Goal: Information Seeking & Learning: Learn about a topic

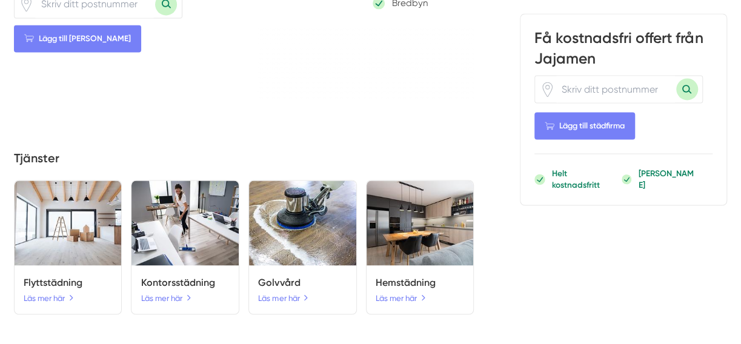
scroll to position [925, 0]
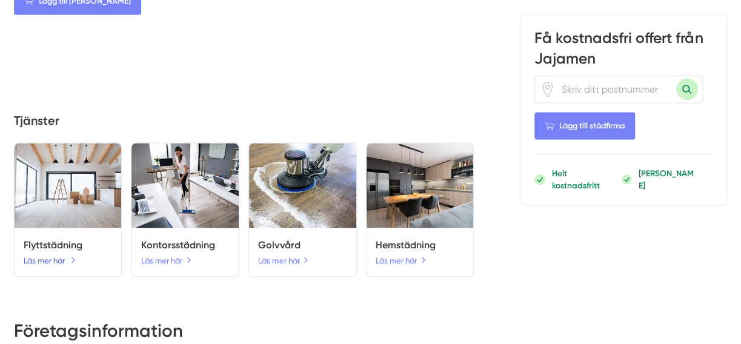
click at [50, 266] on link "Läs mer här" at bounding box center [50, 260] width 52 height 13
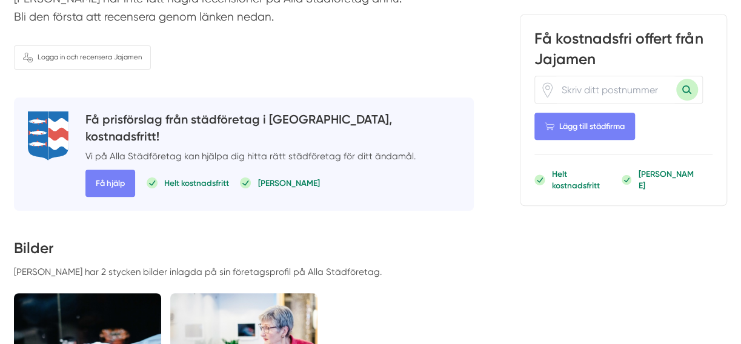
scroll to position [345, 0]
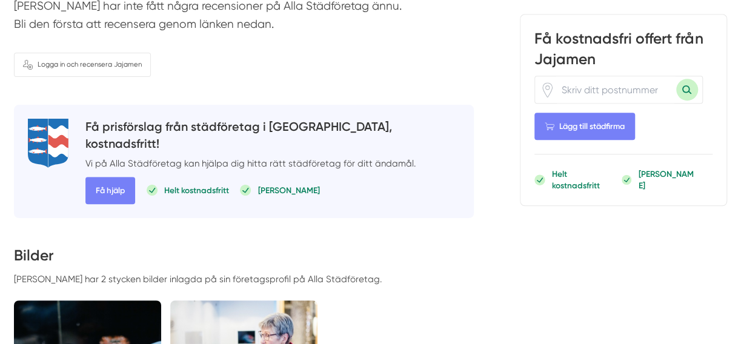
click at [568, 88] on input "number" at bounding box center [615, 89] width 121 height 27
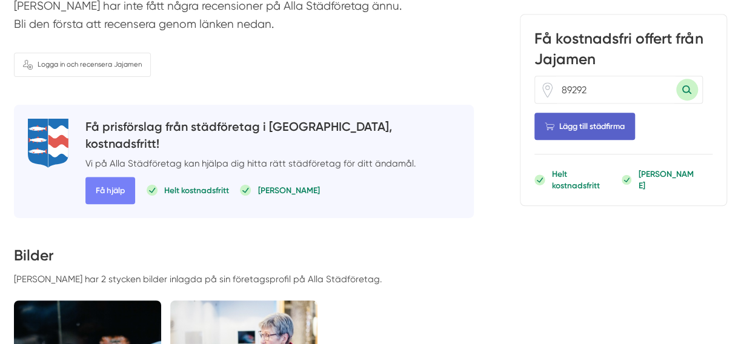
type input "89292"
click at [601, 126] on span "Lägg till städfirma" at bounding box center [584, 126] width 101 height 27
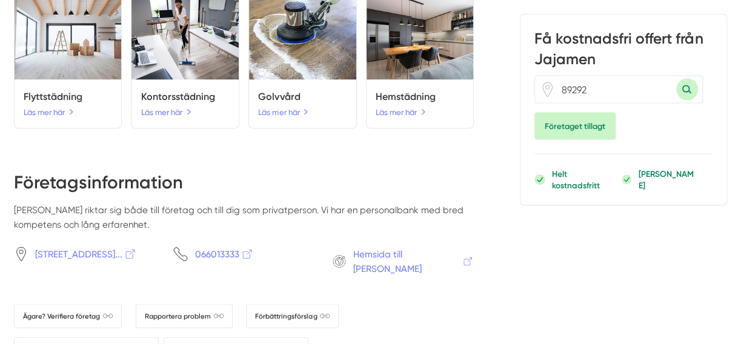
scroll to position [1103, 0]
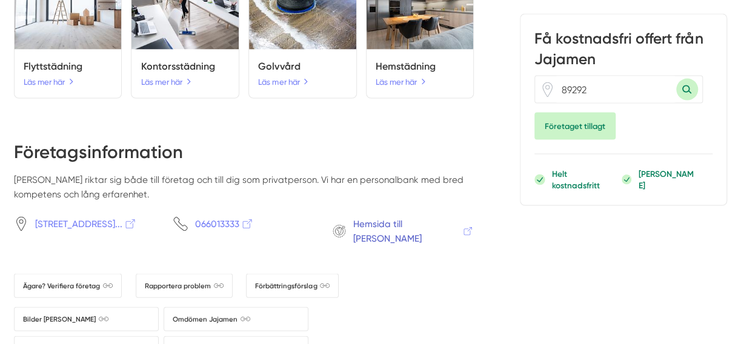
click at [414, 230] on span "Hemsida till Jajamen" at bounding box center [412, 230] width 121 height 29
click at [41, 88] on link "Läs mer här" at bounding box center [50, 81] width 52 height 13
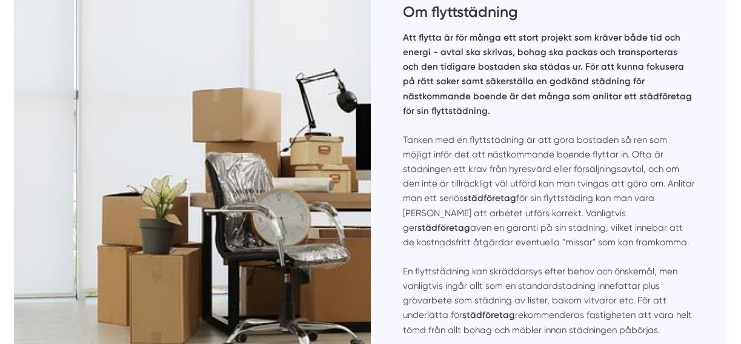
scroll to position [2776, 0]
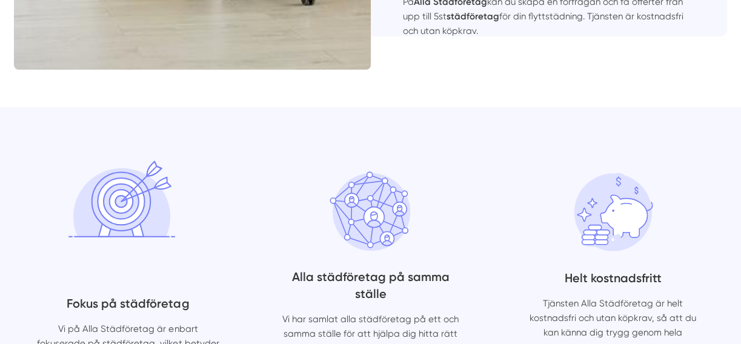
scroll to position [3081, 0]
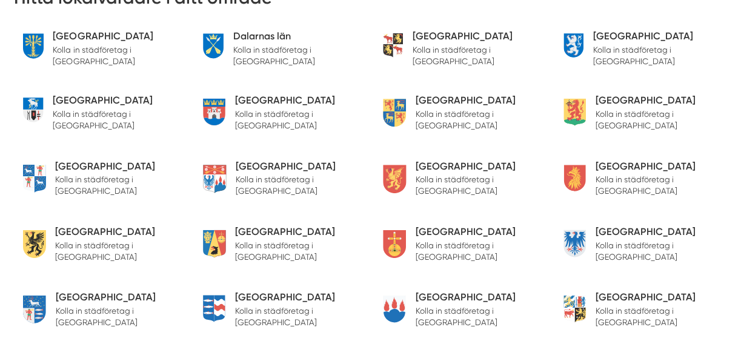
scroll to position [3554, 0]
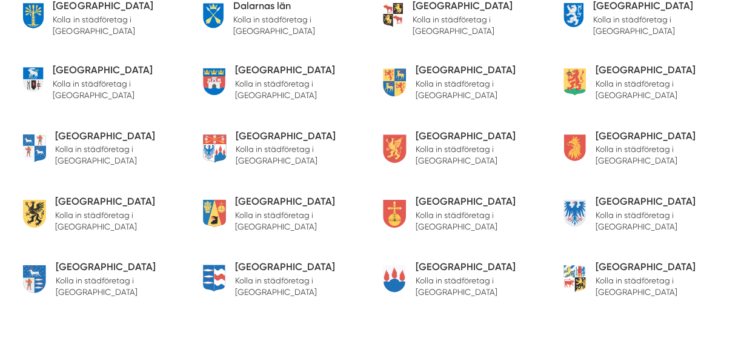
click at [264, 259] on h5 "[GEOGRAPHIC_DATA]" at bounding box center [292, 267] width 114 height 16
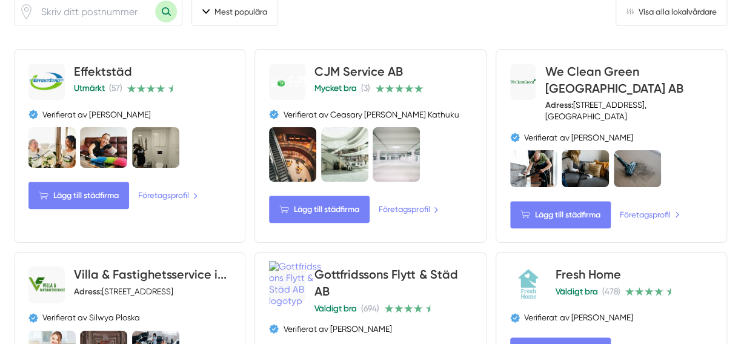
scroll to position [501, 0]
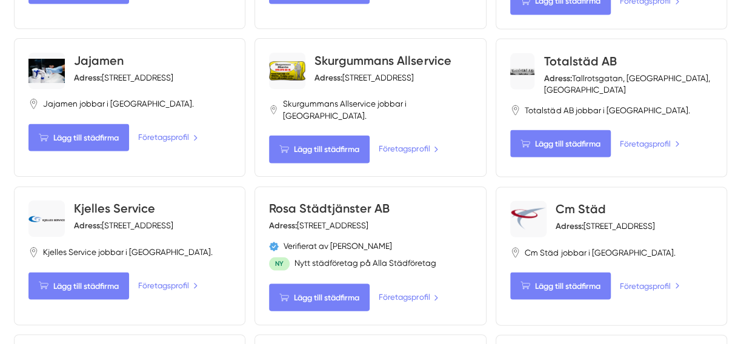
scroll to position [1108, 0]
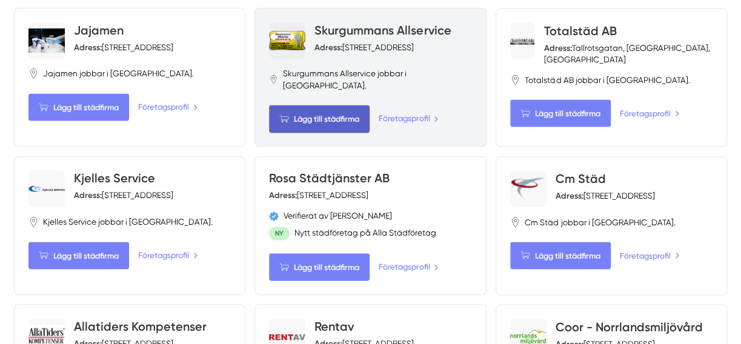
click at [346, 105] on span "Lägg till städfirma" at bounding box center [319, 118] width 101 height 27
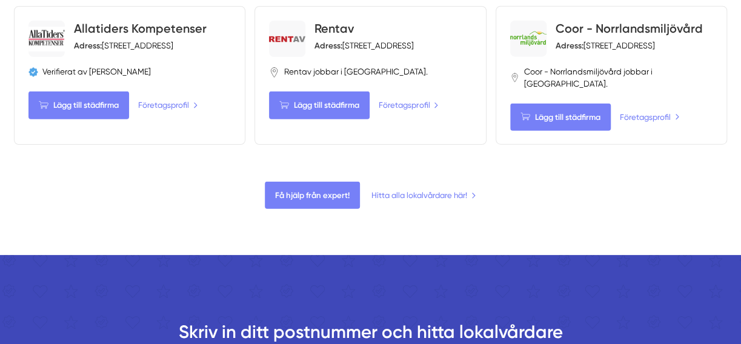
scroll to position [1414, 0]
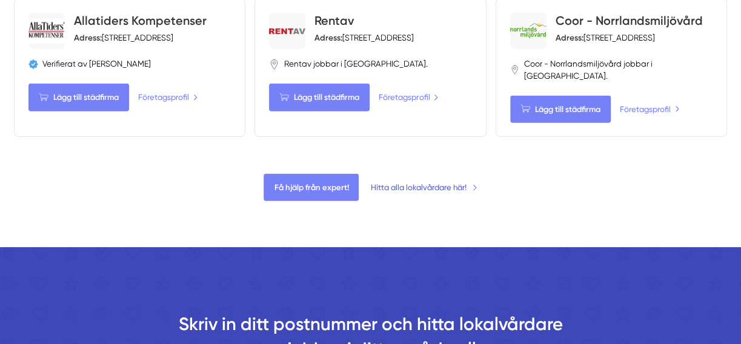
click at [474, 181] on link "Hitta alla lokalvårdare här!" at bounding box center [424, 187] width 107 height 13
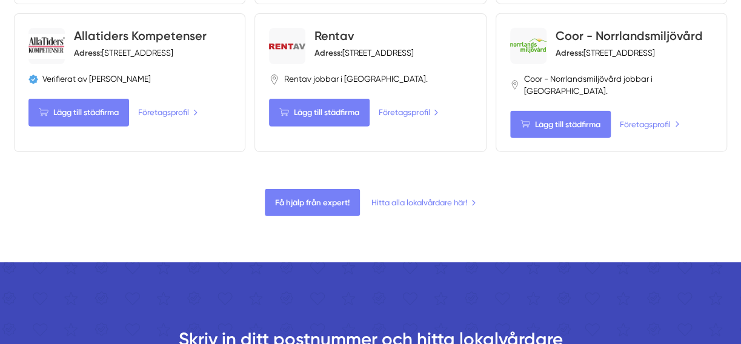
scroll to position [1390, 0]
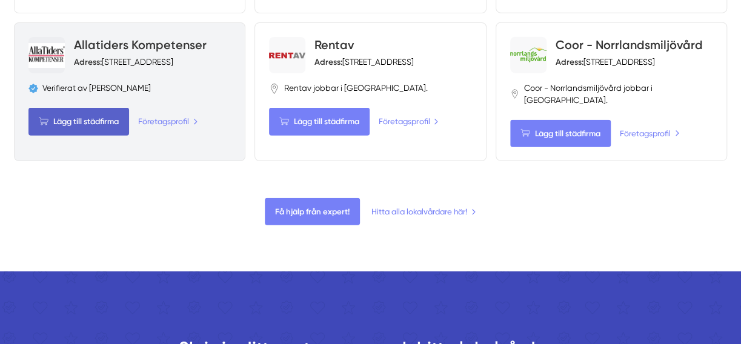
click at [101, 108] on span "Lägg till städfirma" at bounding box center [78, 121] width 101 height 27
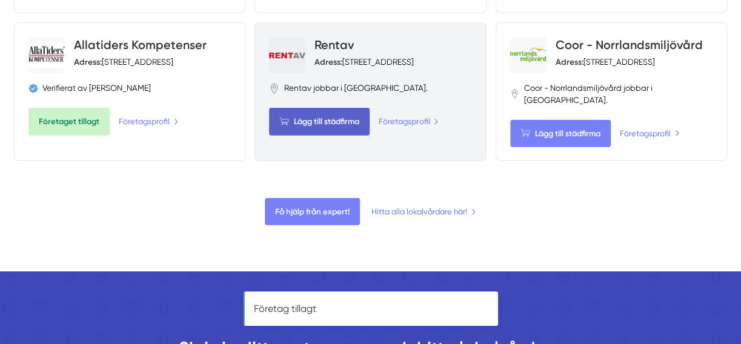
click at [325, 108] on span "Lägg till städfirma" at bounding box center [319, 121] width 101 height 27
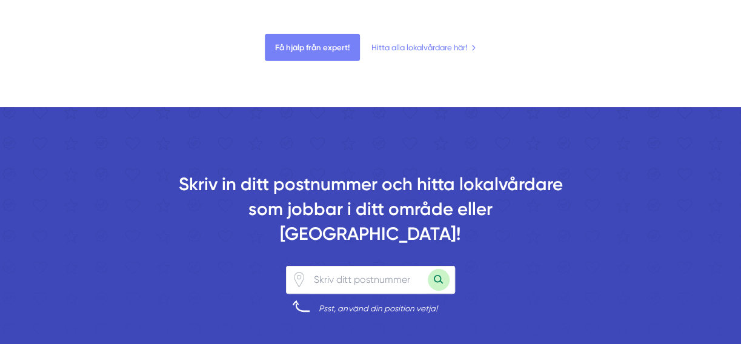
scroll to position [1586, 0]
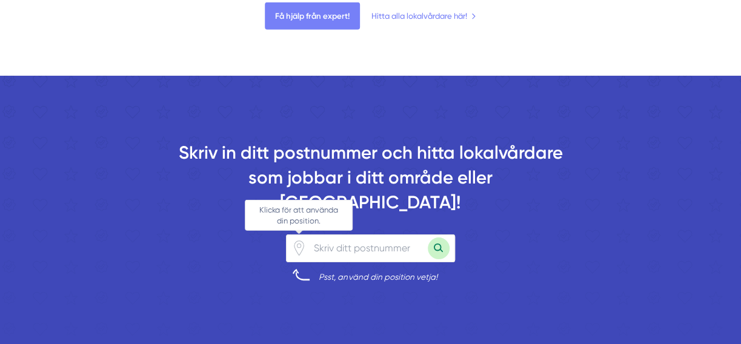
click at [298, 240] on icon "Klicka för att använda din position." at bounding box center [298, 247] width 15 height 15
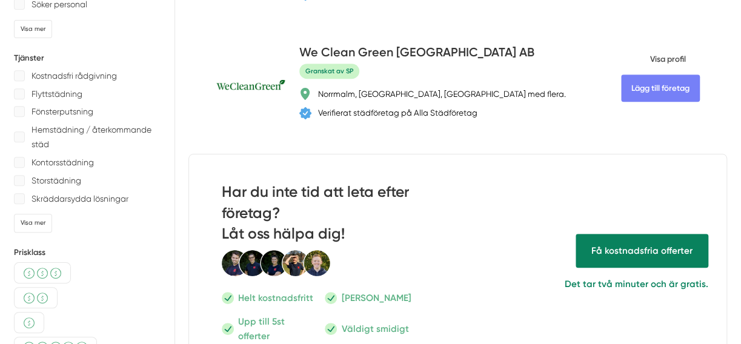
scroll to position [291, 0]
